Goal: Information Seeking & Learning: Learn about a topic

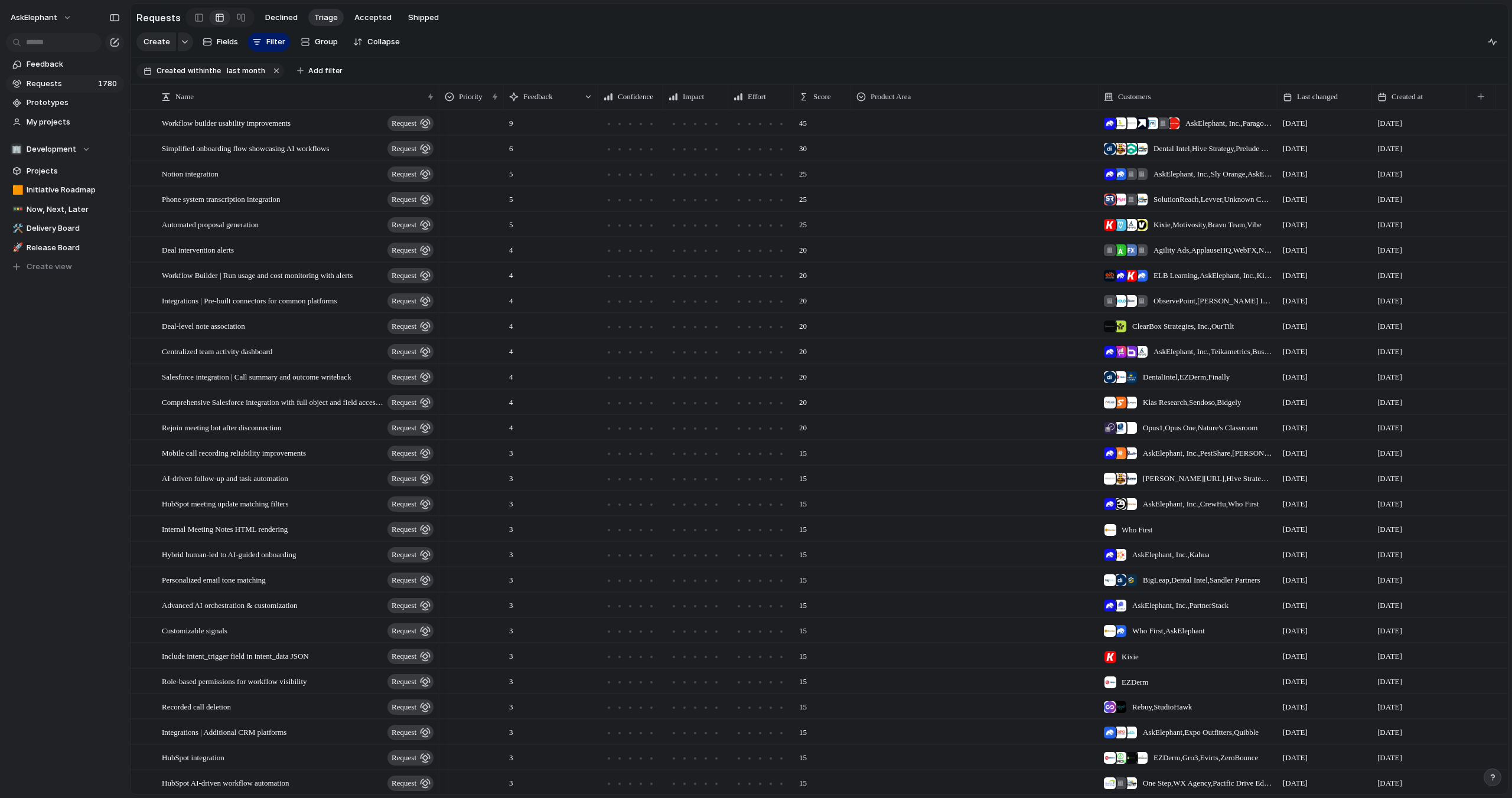
scroll to position [16, 0]
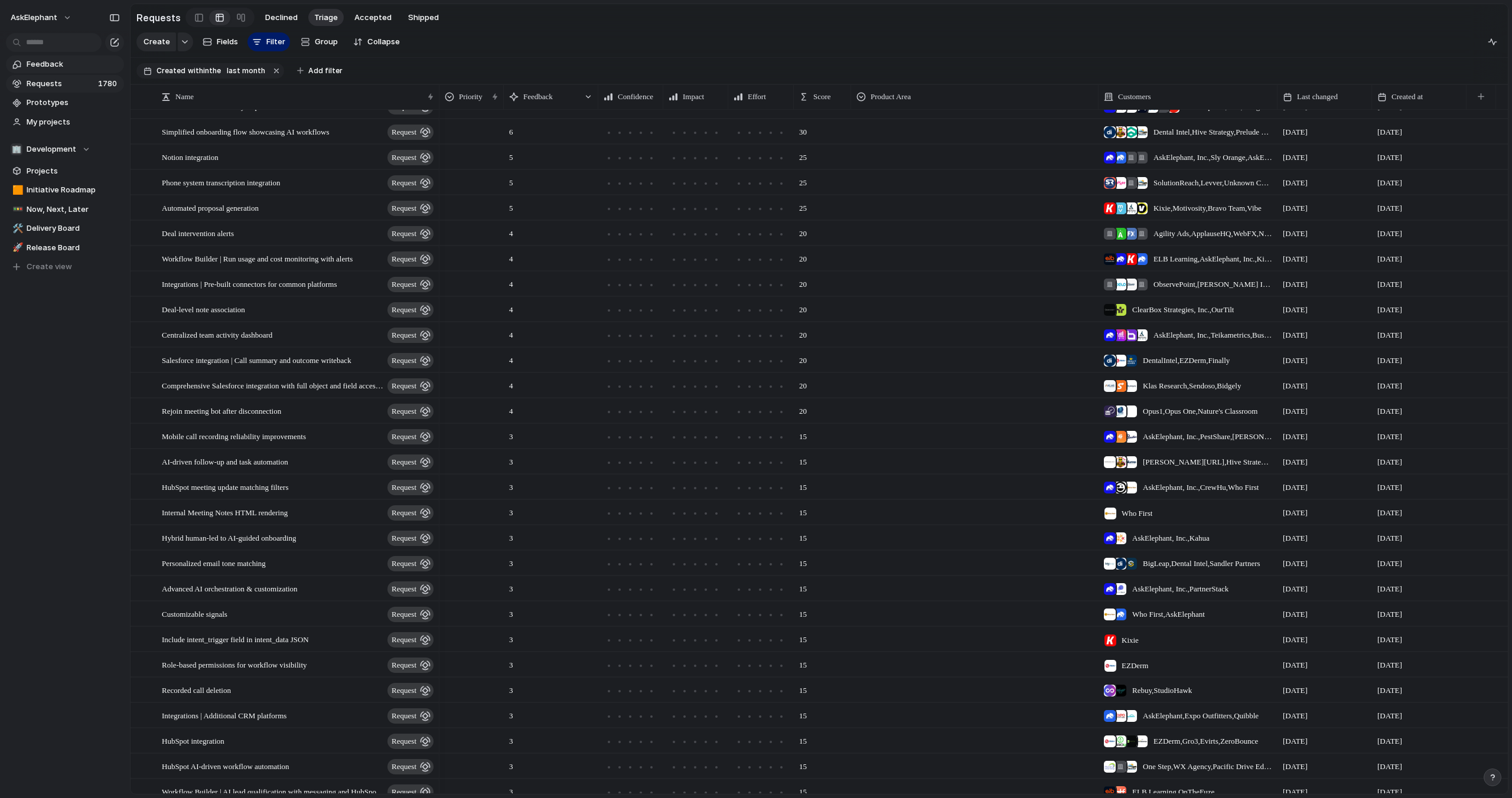
click at [51, 69] on span "Feedback" at bounding box center [73, 65] width 93 height 12
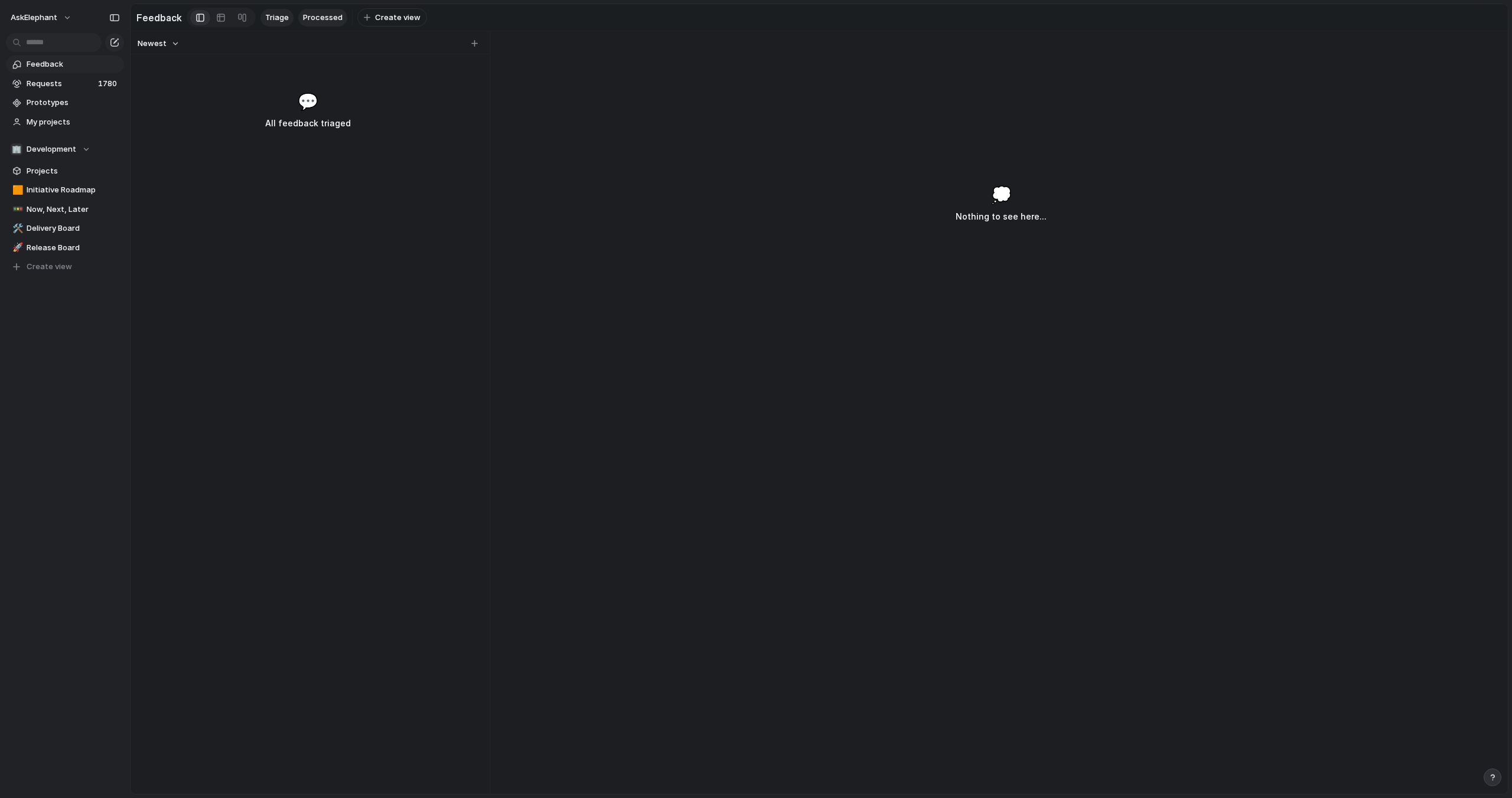
click at [337, 18] on span "Processed" at bounding box center [322, 18] width 39 height 12
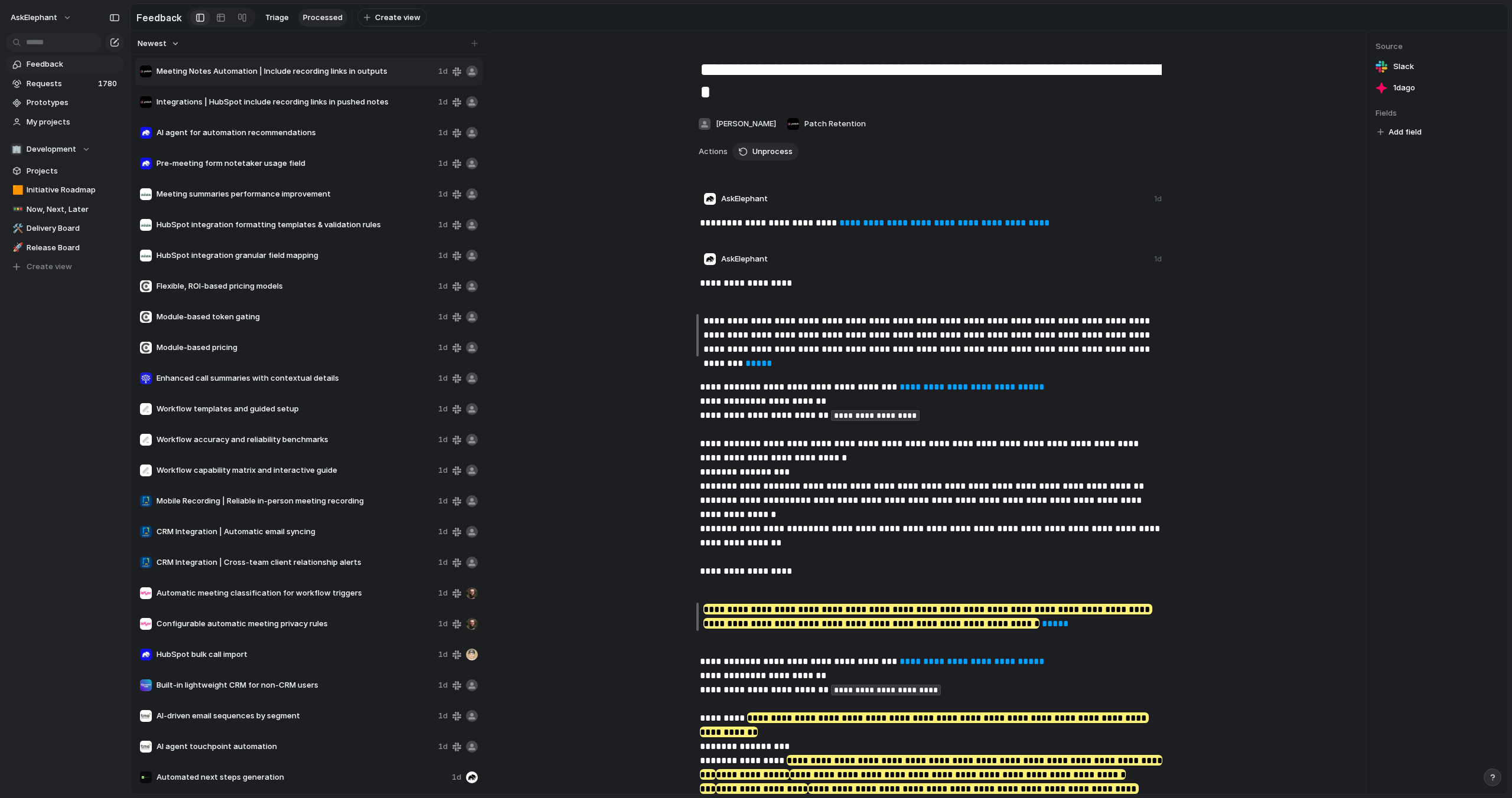
click at [248, 77] on span "Meeting Notes Automation | Include recording links in outputs" at bounding box center [295, 71] width 277 height 12
click at [321, 106] on span "Integrations | HubSpot include recording links in pushed notes" at bounding box center [295, 102] width 277 height 12
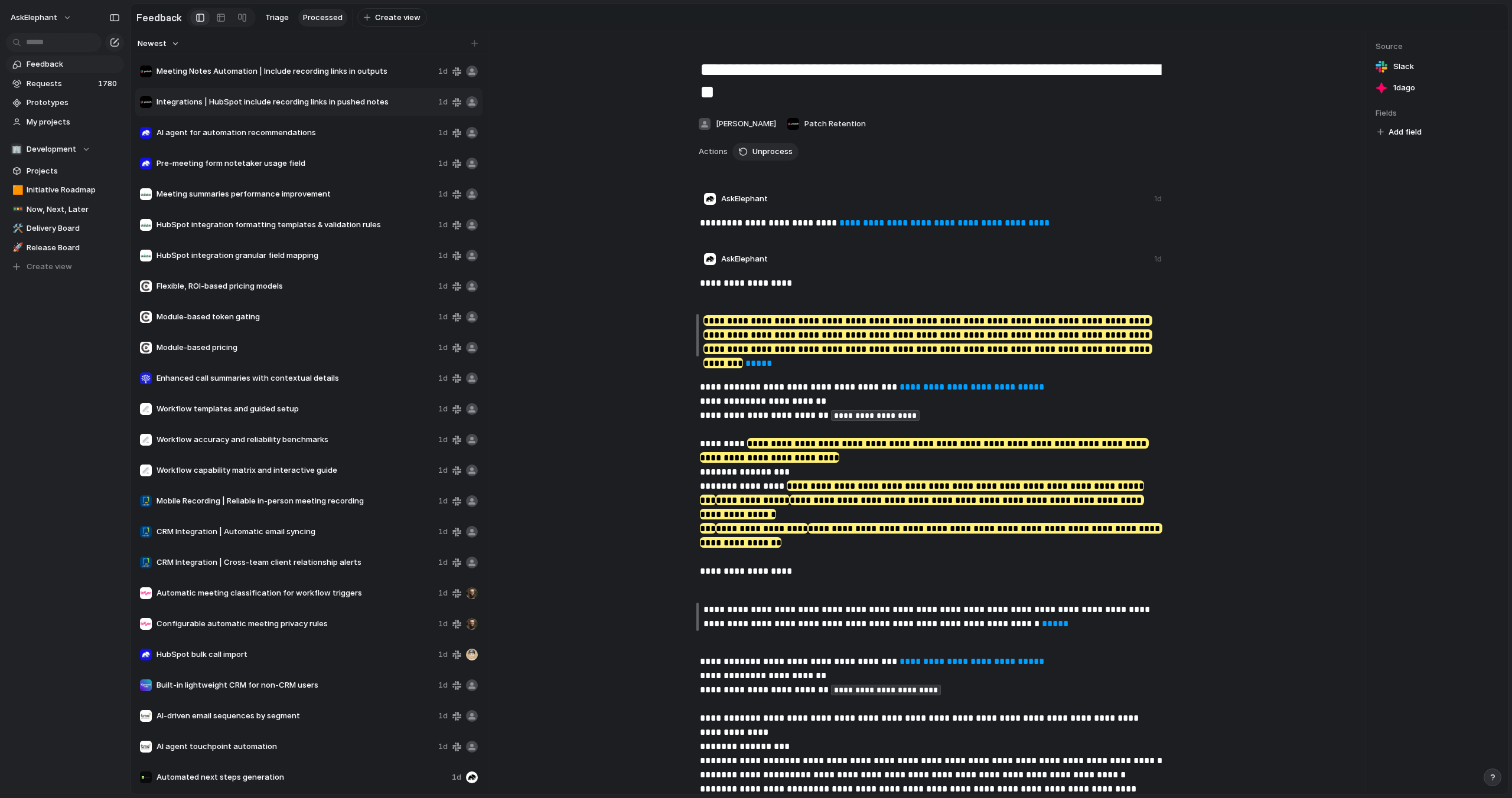
click at [322, 126] on div "AI agent for automation recommendations 1d" at bounding box center [309, 132] width 347 height 28
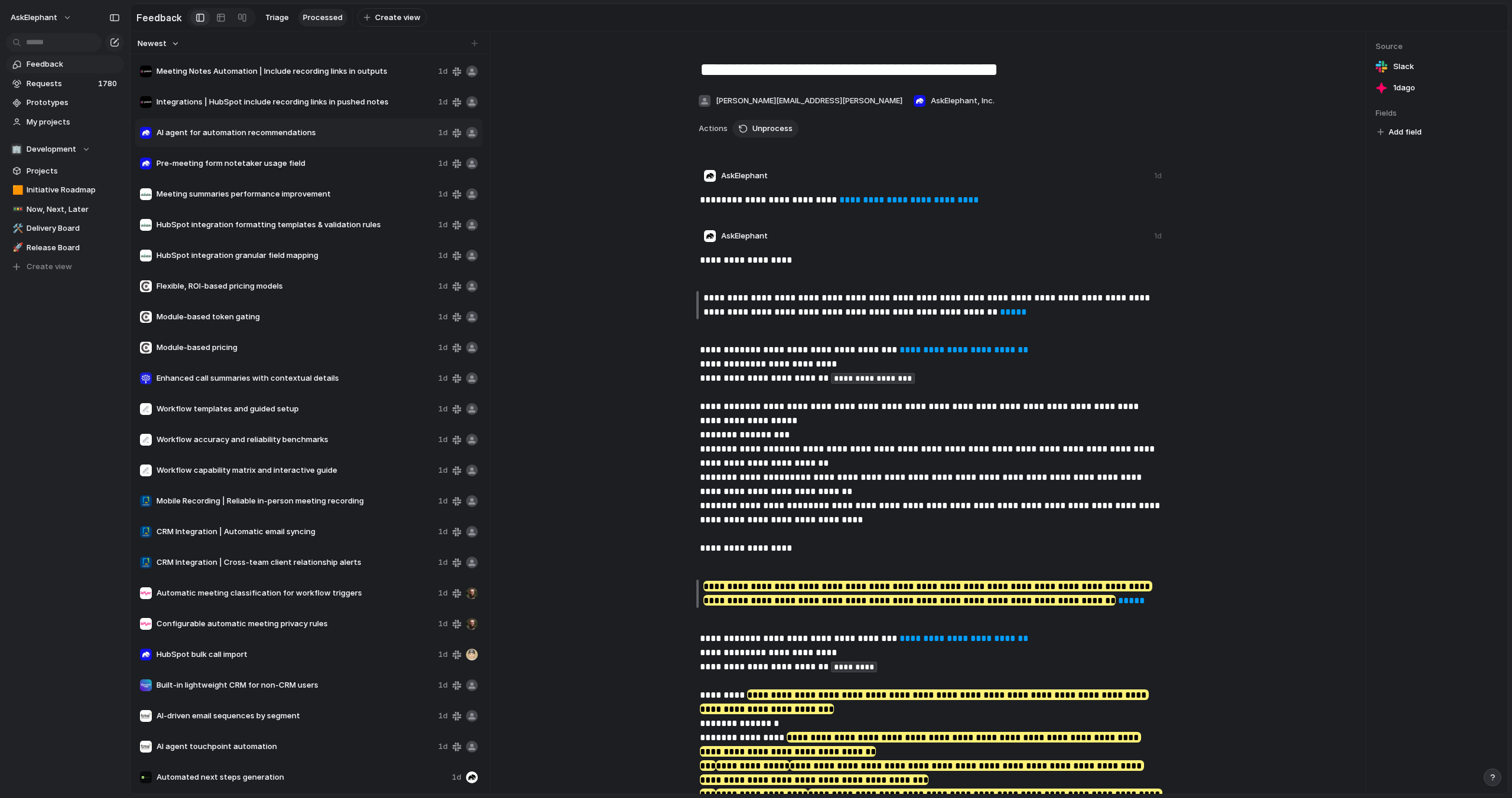
click at [273, 170] on div "Pre-meeting form notetaker usage field 1d" at bounding box center [309, 163] width 347 height 28
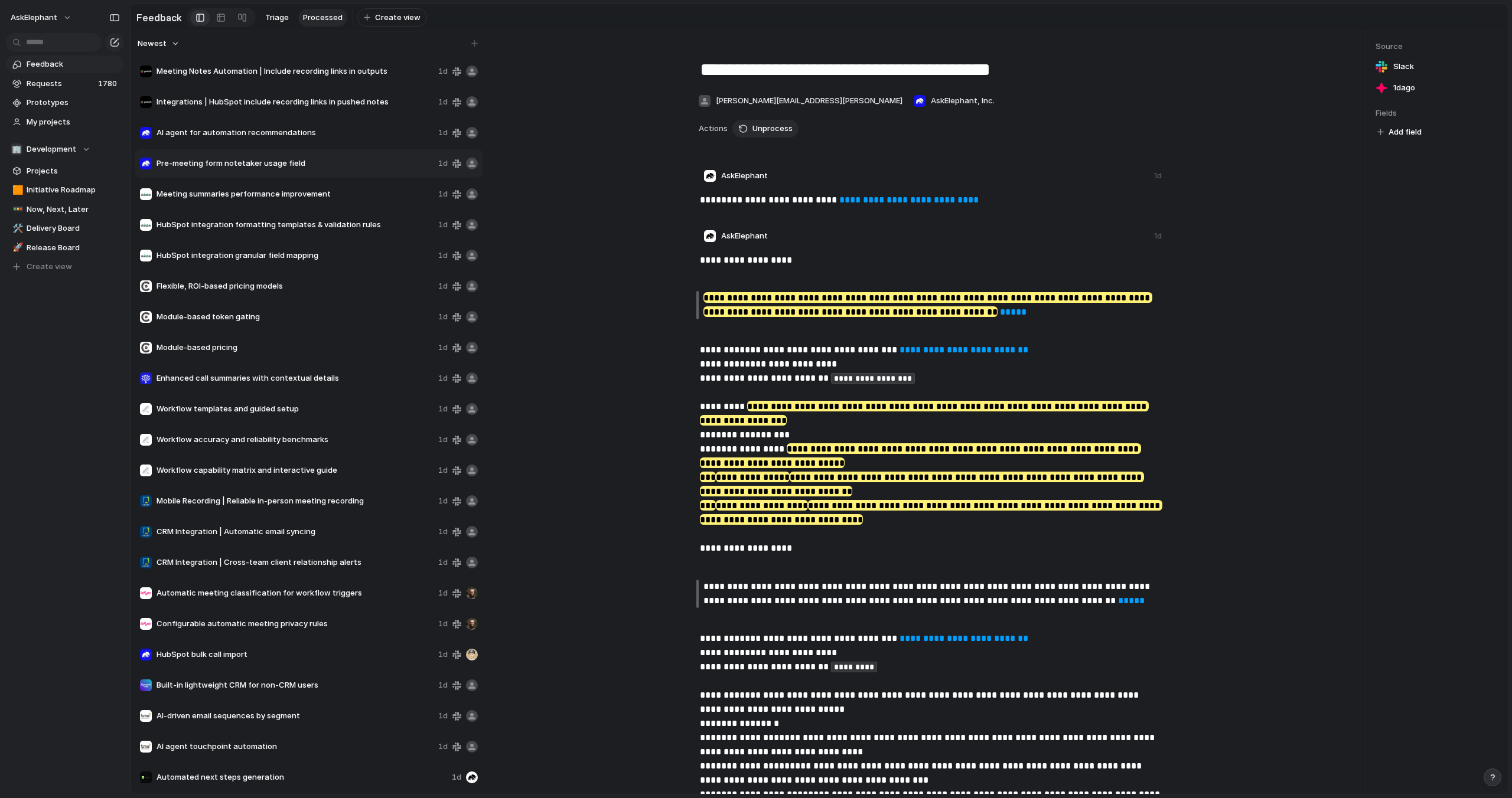
click at [277, 191] on span "Meeting summaries performance improvement" at bounding box center [295, 195] width 277 height 12
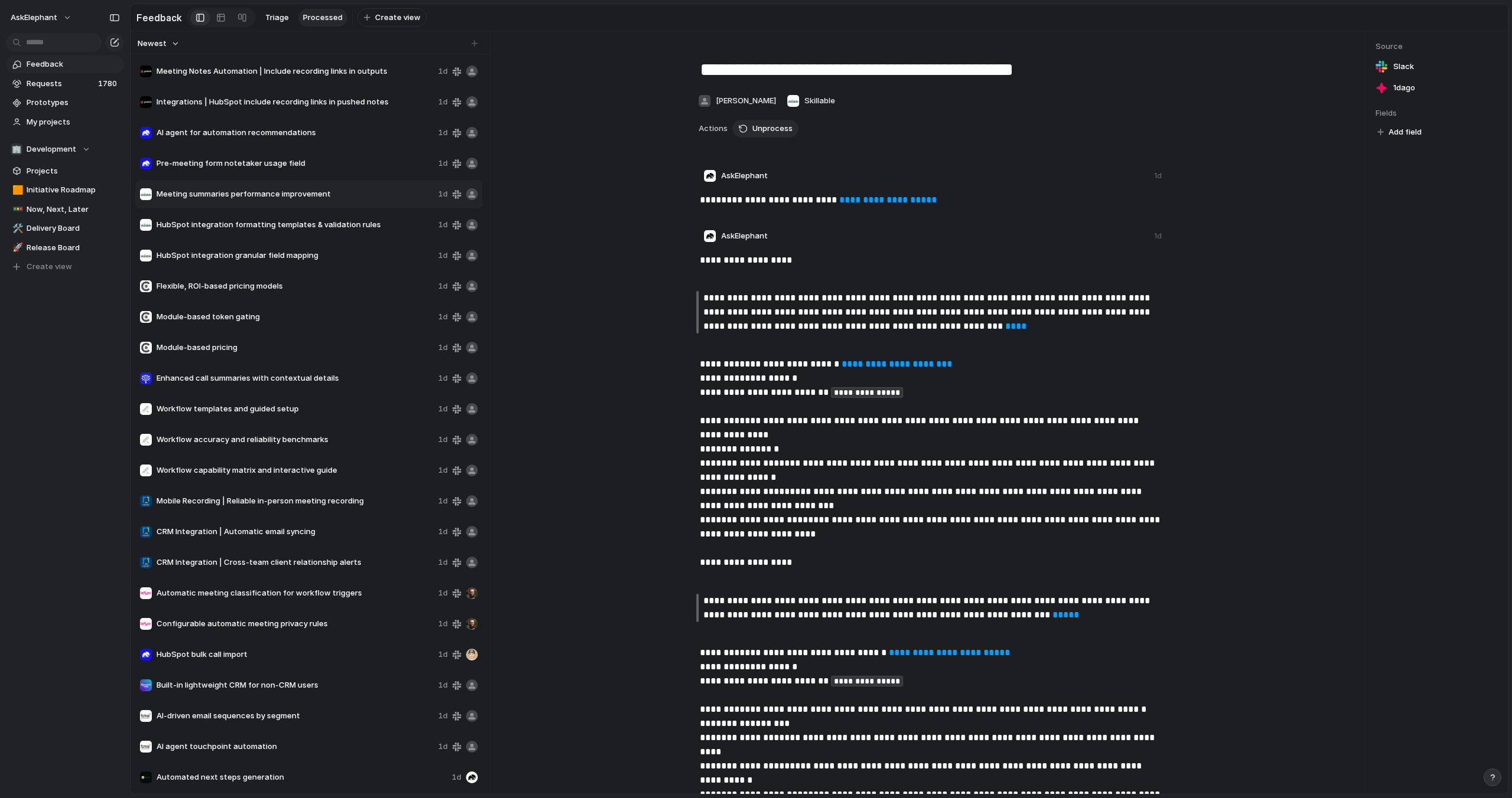
click at [288, 221] on span "HubSpot integration formatting templates & validation rules" at bounding box center [295, 225] width 277 height 12
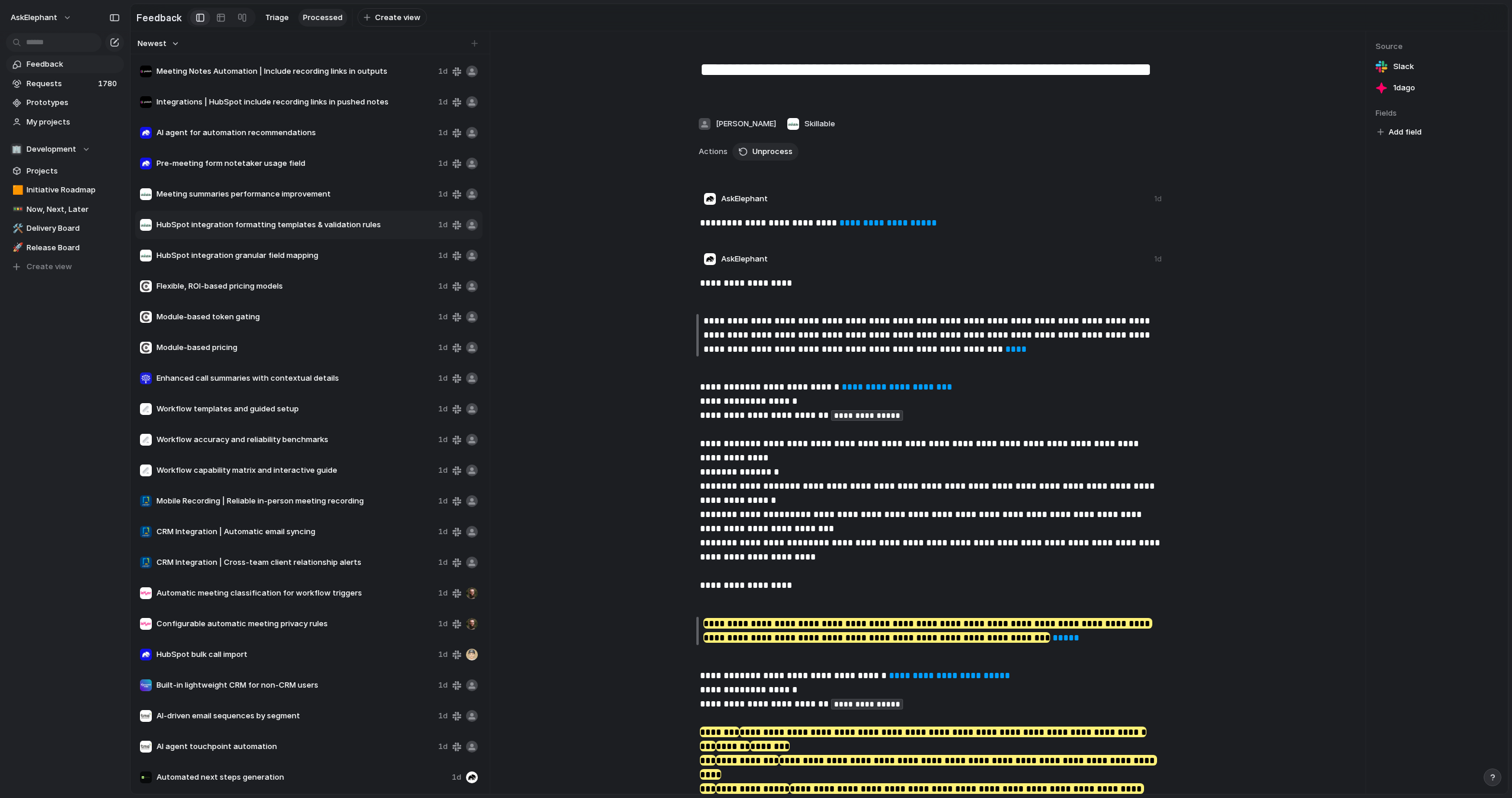
click at [287, 254] on span "HubSpot integration granular field mapping" at bounding box center [295, 256] width 277 height 12
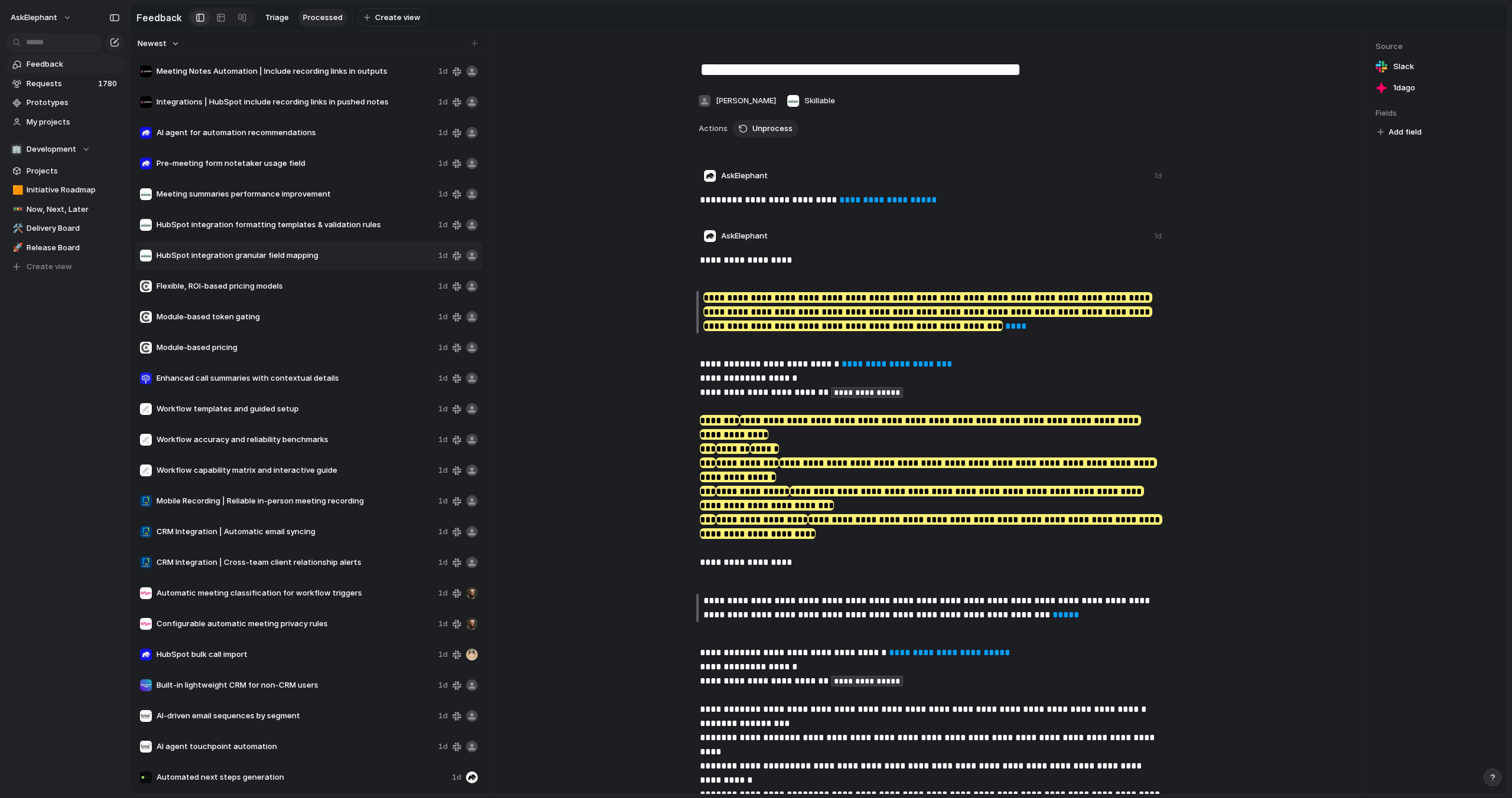
click at [286, 288] on span "Flexible, ROI-based pricing models" at bounding box center [295, 287] width 277 height 12
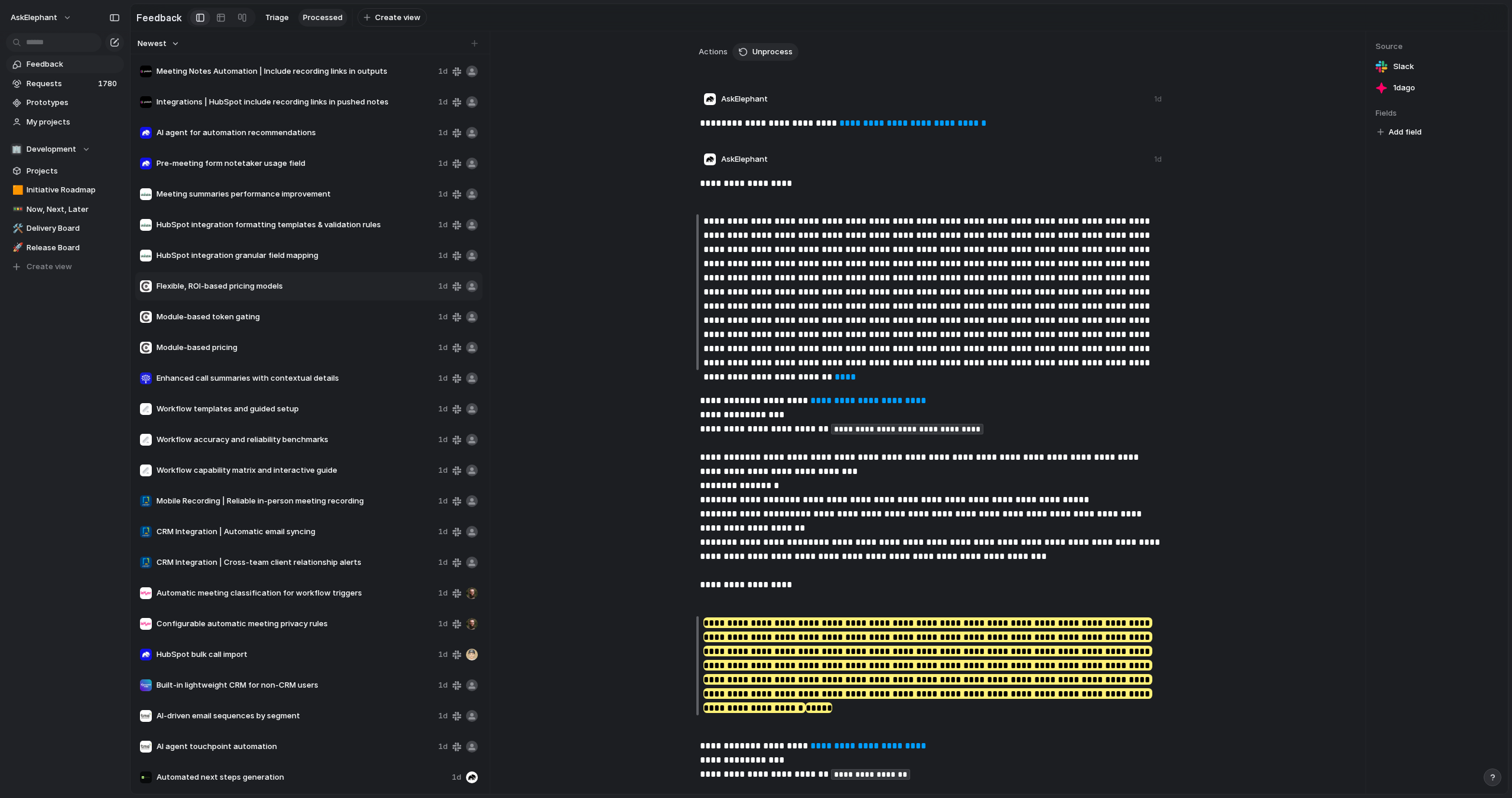
scroll to position [155, 0]
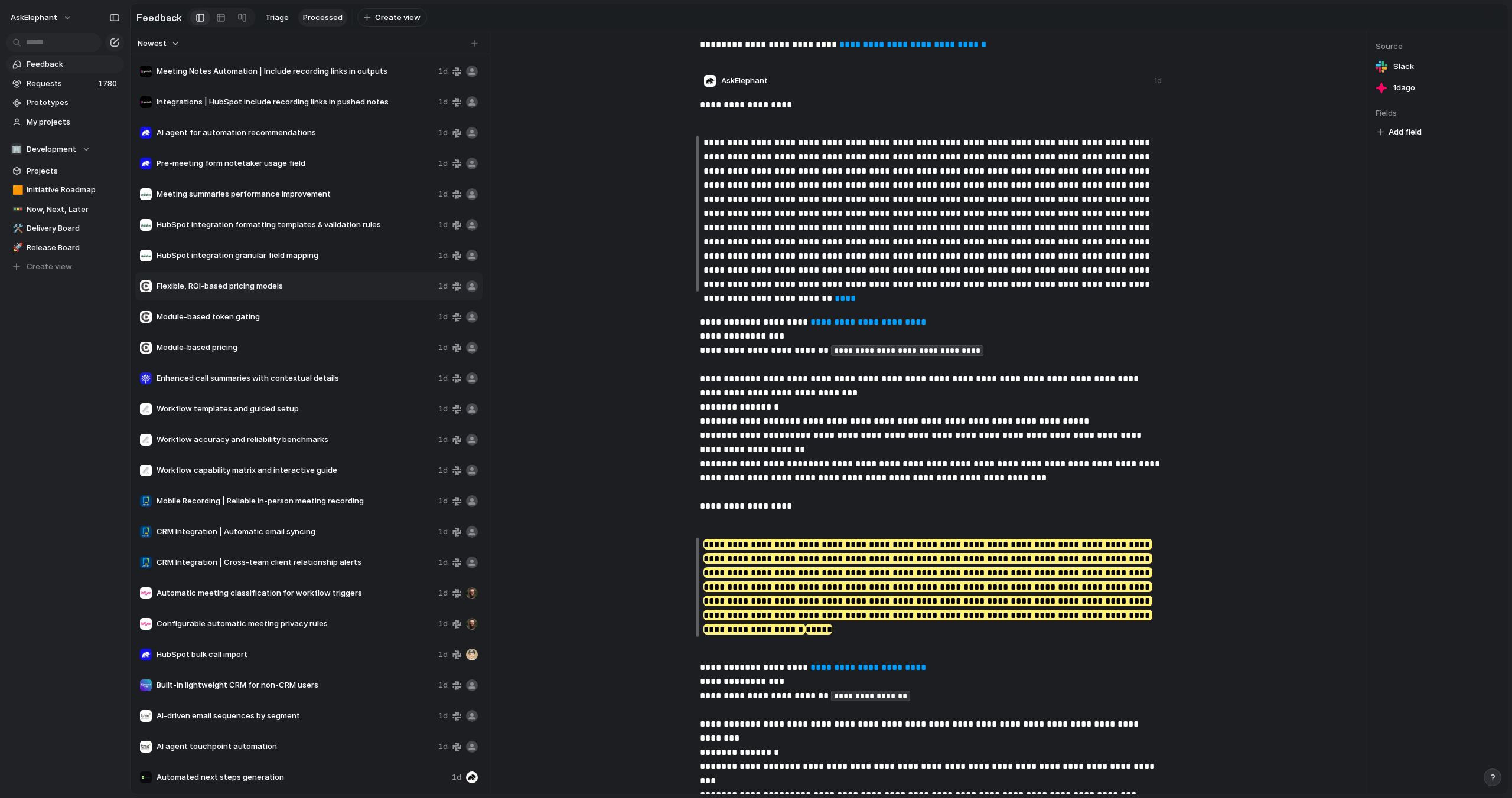
click at [240, 559] on span "CRM Integration | Cross-team client relationship alerts" at bounding box center [295, 563] width 277 height 12
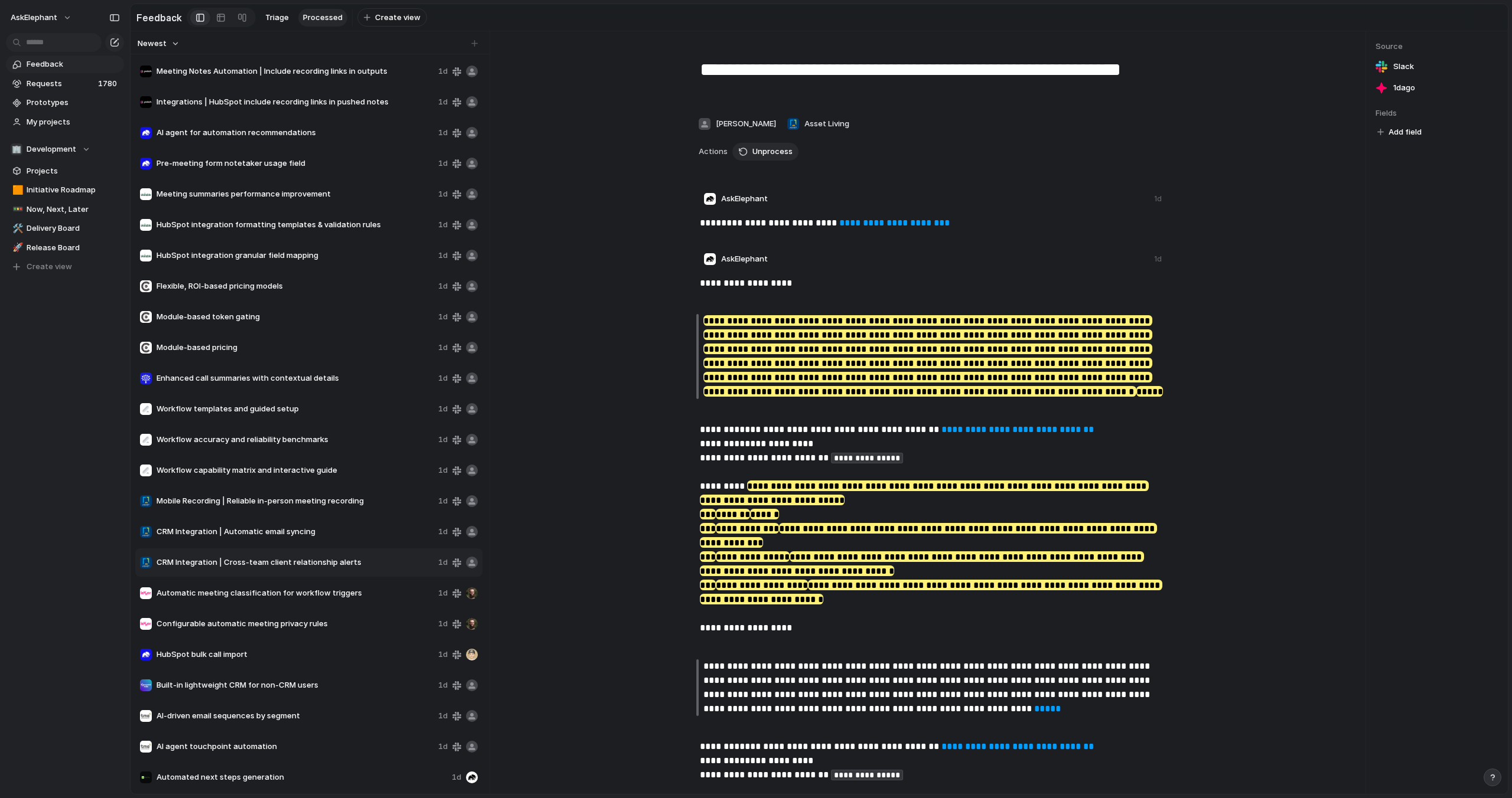
click at [258, 534] on span "CRM Integration | Automatic email syncing" at bounding box center [295, 532] width 277 height 12
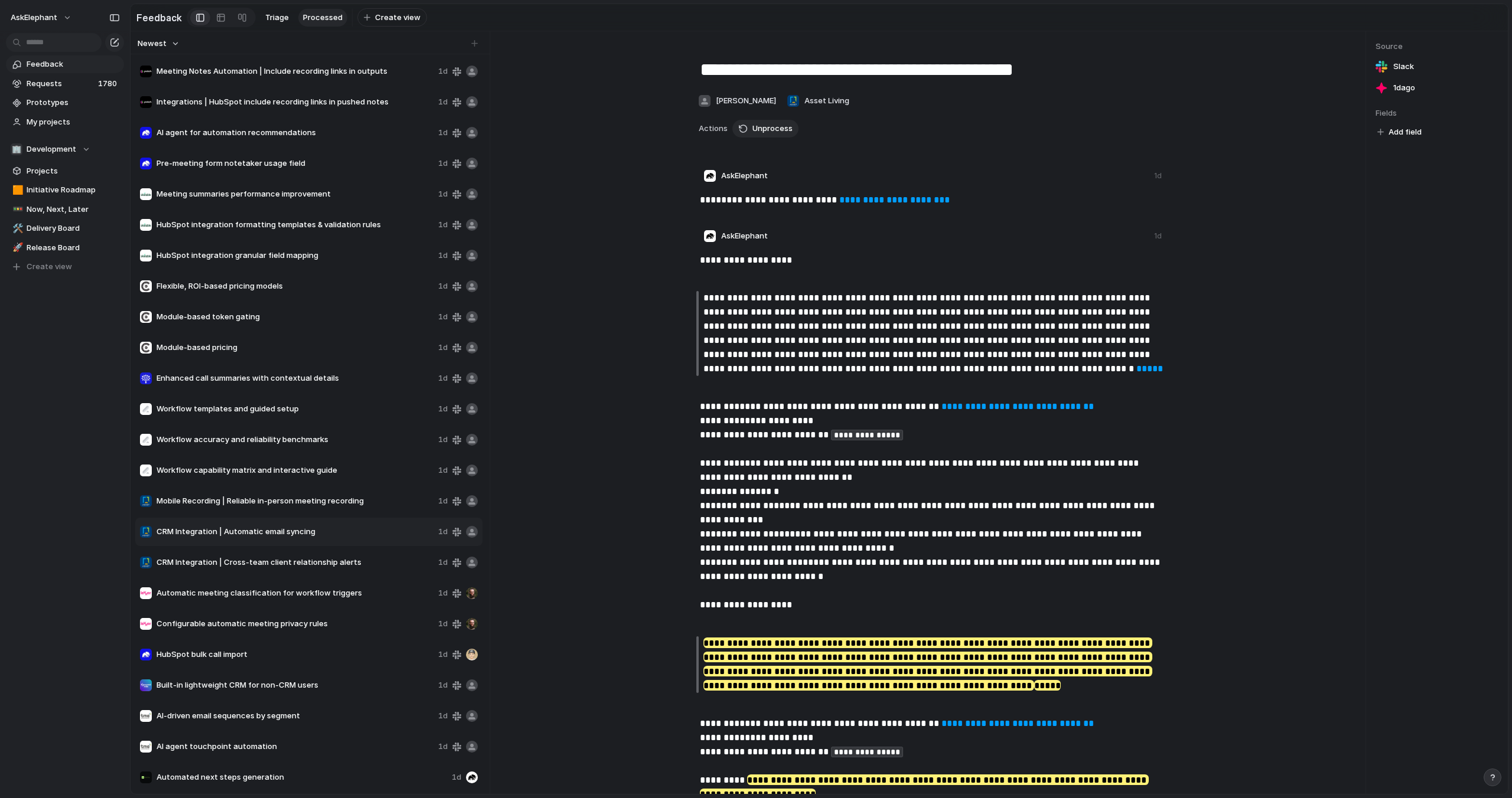
click at [275, 596] on span "Automatic meeting classification for workflow triggers" at bounding box center [295, 594] width 277 height 12
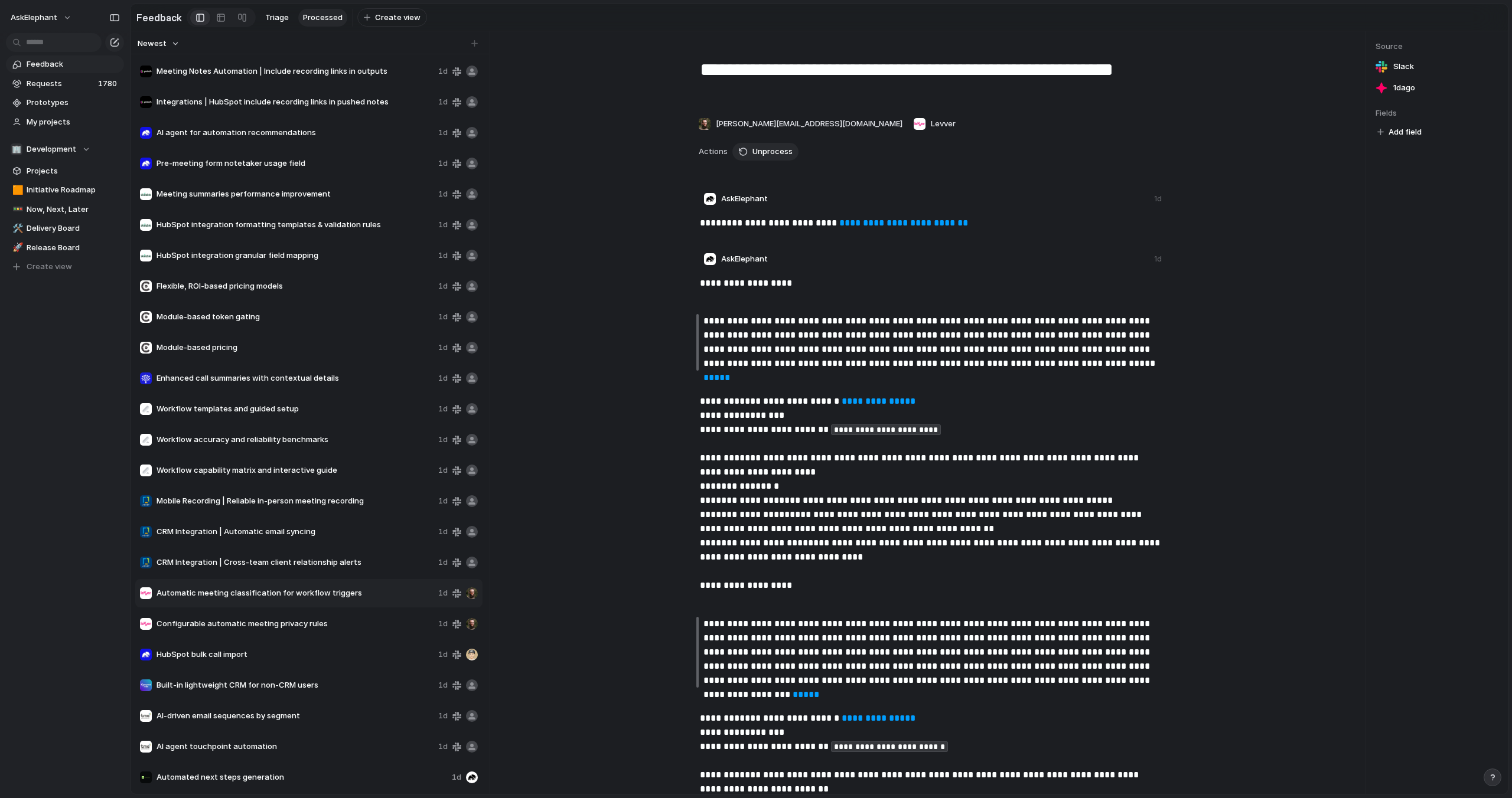
click at [258, 505] on span "Mobile Recording | Reliable in-person meeting recording" at bounding box center [295, 501] width 277 height 12
type textarea "**********"
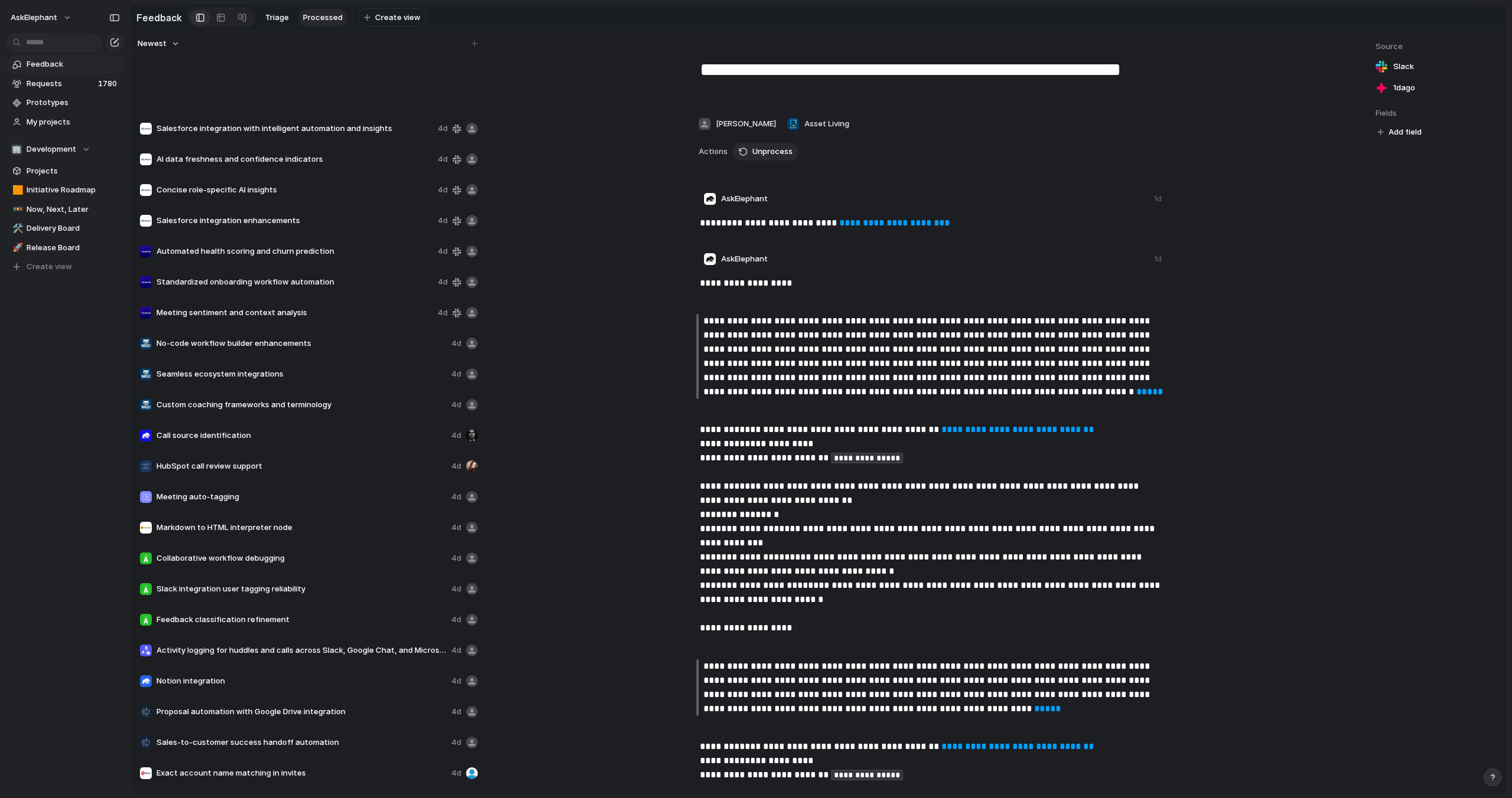
scroll to position [1553, 0]
